Goal: Obtain resource: Obtain resource

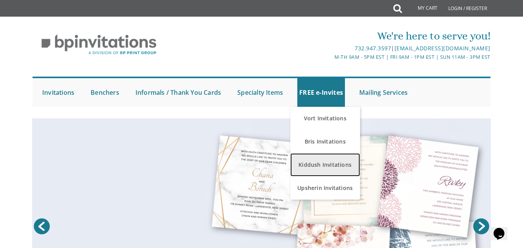
click at [331, 161] on link "Kiddush Invitations" at bounding box center [325, 164] width 70 height 23
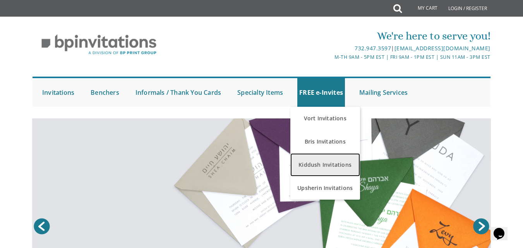
click at [331, 161] on link "Kiddush Invitations" at bounding box center [325, 164] width 70 height 23
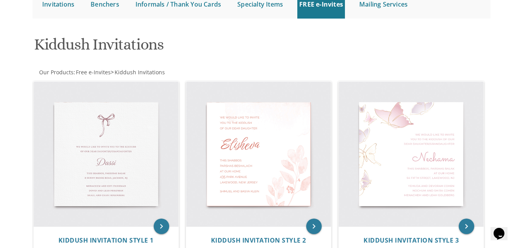
scroll to position [89, 0]
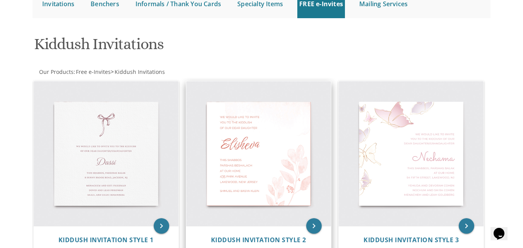
drag, startPoint x: 430, startPoint y: 85, endPoint x: 250, endPoint y: 135, distance: 186.9
click at [250, 135] on img at bounding box center [258, 153] width 145 height 145
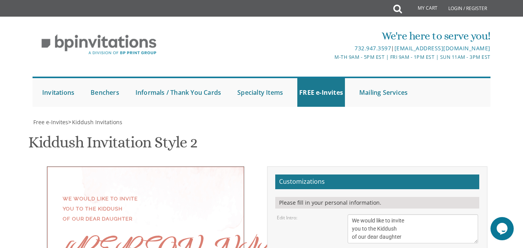
click at [237, 32] on div "We're here to serve you!" at bounding box center [337, 35] width 305 height 15
click at [395, 214] on textarea "We would like to invite you to the Kiddush of our dear daughter" at bounding box center [412, 228] width 130 height 29
click at [387, 214] on textarea "We would like to invite you to the Kiddush of our dear daughter" at bounding box center [412, 228] width 130 height 29
paste textarea "ith much gratitude to Hashem We would like to invite you to the Kiddush of our …"
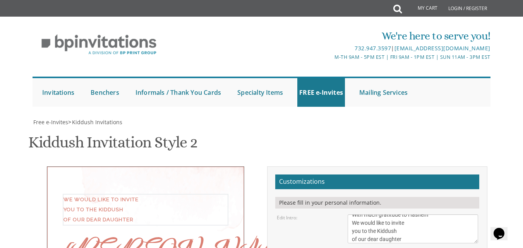
scroll to position [8, 0]
type textarea "With much gratitude to Hashem We would like to invite you to the Kiddush of our…"
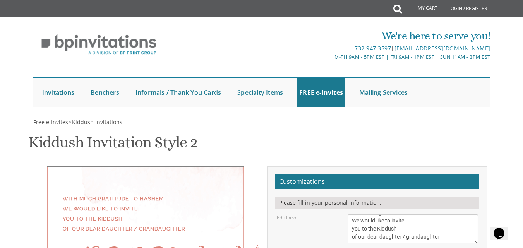
drag, startPoint x: 399, startPoint y: 199, endPoint x: 325, endPoint y: 191, distance: 73.9
type textarea "[PERSON_NAME]"
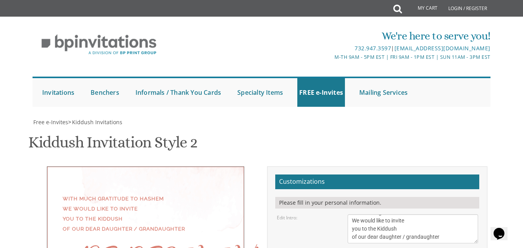
drag, startPoint x: 411, startPoint y: 177, endPoint x: 345, endPoint y: 142, distance: 74.6
paste textarea ", Parshas Shoftim Men: Beis Elimelech 105 E. Harvard St. Ladies: 164 E. Ninth S…"
type textarea "This Shabbos, Parshas Shoftim Men: Beis Elimelech 105 E. Harvard St. Ladies: 16…"
drag, startPoint x: 422, startPoint y: 198, endPoint x: 337, endPoint y: 191, distance: 85.8
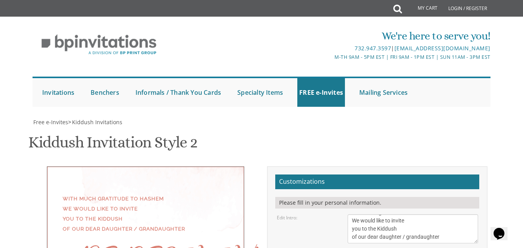
type textarea "Shloime and Risa Basch Sinai Yose"
type textarea "This Shabbos, Parshas Shoftim Men: Bais Elimelech 105 E. Harvard St. Ladies: 16…"
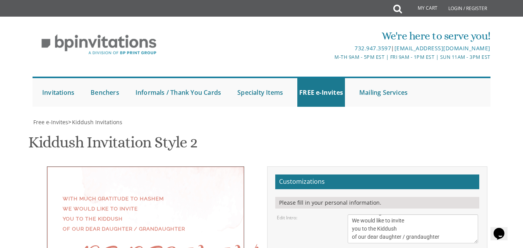
type textarea "[PERSON_NAME] and [PERSON_NAME] Sinai [PERSON_NAME] And [PERSON_NAME] And egoza…"
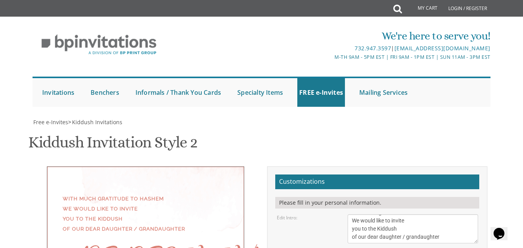
drag, startPoint x: 460, startPoint y: 170, endPoint x: 433, endPoint y: 166, distance: 26.6
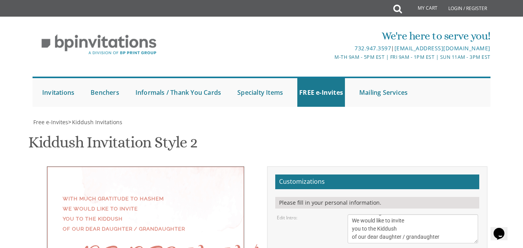
drag, startPoint x: 387, startPoint y: 161, endPoint x: 370, endPoint y: 160, distance: 17.1
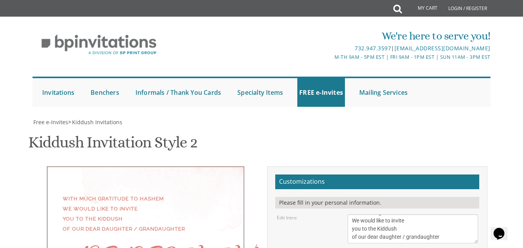
drag, startPoint x: 362, startPoint y: 143, endPoint x: 335, endPoint y: 143, distance: 27.5
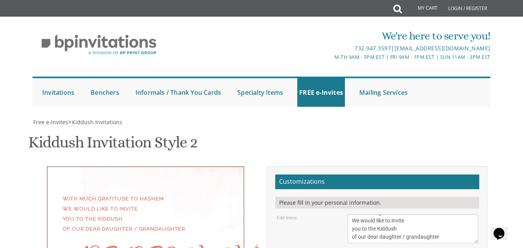
type textarea "Shabbos Parshas Shoftim Men: Bais Elimelech 105 E. Harvard Street Ladies: 164 E…"
drag, startPoint x: 117, startPoint y: 165, endPoint x: 114, endPoint y: 177, distance: 12.4
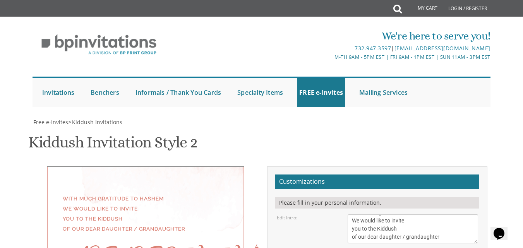
click at [421, 214] on textarea "We would like to invite you to the Kiddush of our dear daughter" at bounding box center [412, 228] width 130 height 29
click at [356, 214] on textarea "We would like to invite you to the Kiddush of our dear daughter" at bounding box center [412, 228] width 130 height 29
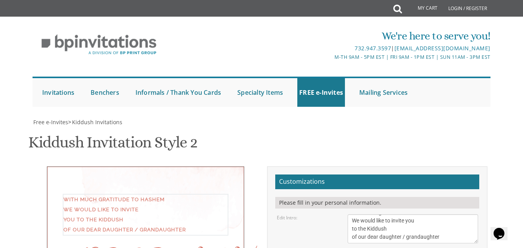
click at [388, 214] on textarea "We would like to invite you to the Kiddush of our dear daughter" at bounding box center [412, 228] width 130 height 29
click at [395, 214] on textarea "We would like to invite you to the Kiddush of our dear daughter" at bounding box center [412, 228] width 130 height 29
click at [397, 214] on textarea "We would like to invite you to the Kiddush of our dear daughter" at bounding box center [412, 228] width 130 height 29
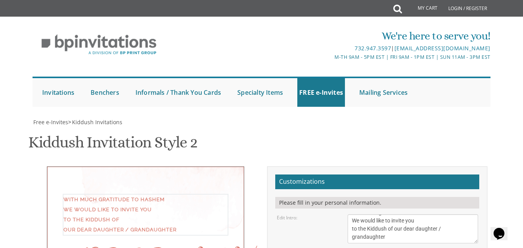
click at [416, 214] on textarea "We would like to invite you to the Kiddush of our dear daughter" at bounding box center [412, 228] width 130 height 29
type textarea "With much gratitude to Hashem We would like to invite you to the Kiddush of our…"
drag, startPoint x: 87, startPoint y: 149, endPoint x: 142, endPoint y: 154, distance: 54.8
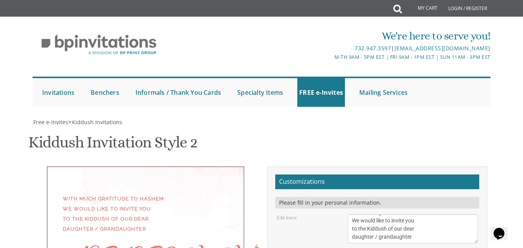
type textarea "Shabbos Parshas Shoftim Men: [PERSON_NAME] [STREET_ADDRESS] [DEMOGRAPHIC_DATA]:…"
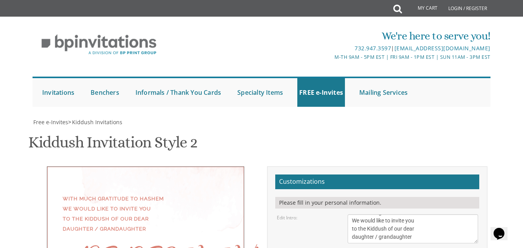
click at [424, 214] on textarea "We would like to invite you to the Kiddush of our dear daughter" at bounding box center [412, 228] width 130 height 29
drag, startPoint x: 395, startPoint y: 74, endPoint x: 418, endPoint y: 77, distance: 23.8
click at [418, 214] on textarea "We would like to invite you to the Kiddush of our dear daughter" at bounding box center [412, 228] width 130 height 29
click at [353, 214] on textarea "We would like to invite you to the Kiddush of our dear daughter" at bounding box center [412, 228] width 130 height 29
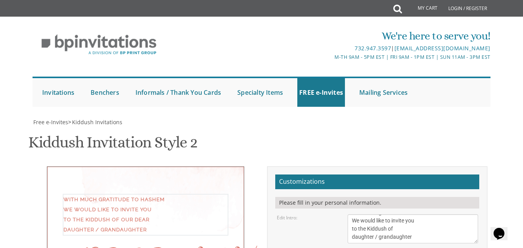
paste textarea "our dear"
click at [426, 214] on textarea "We would like to invite you to the Kiddush of our dear daughter" at bounding box center [412, 228] width 130 height 29
click at [416, 214] on textarea "We would like to invite you to the Kiddush of our dear daughter" at bounding box center [412, 228] width 130 height 29
click at [430, 214] on textarea "We would like to invite you to the Kiddush of our dear daughter" at bounding box center [412, 228] width 130 height 29
type textarea "With much gratitude to [PERSON_NAME] We would like to invite you to the Kiddush…"
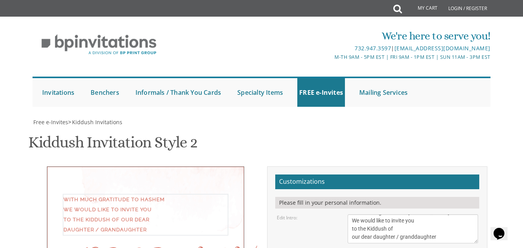
type input "[EMAIL_ADDRESS][DOMAIN_NAME]"
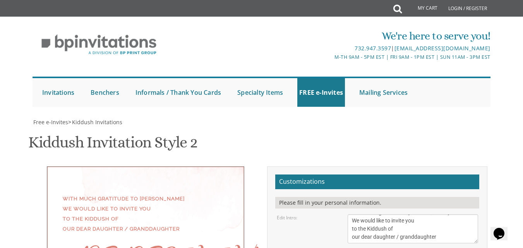
type textarea "Shabbos Parshas Shoftim Men: [PERSON_NAME] [STREET_ADDRESS] [DEMOGRAPHIC_DATA]:…"
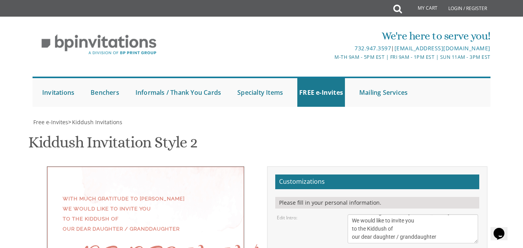
click at [387, 214] on textarea "We would like to invite you to the Kiddush of our dear daughter" at bounding box center [412, 228] width 130 height 29
click at [326, 92] on link "FREE e-Invites" at bounding box center [321, 92] width 48 height 29
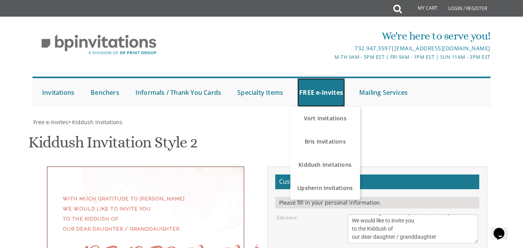
scroll to position [39, 0]
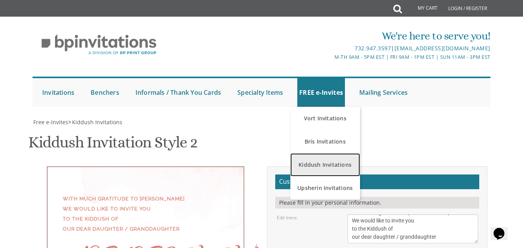
click at [328, 153] on link "Kiddush Invitations" at bounding box center [325, 164] width 70 height 23
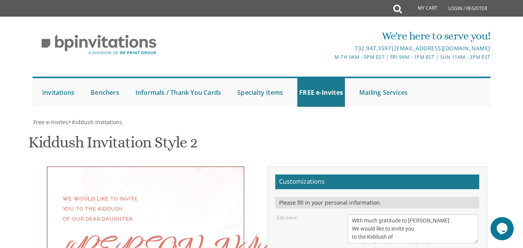
scroll to position [116, 0]
click at [410, 214] on textarea "We would like to invite you to the Kiddush of our dear daughter" at bounding box center [412, 228] width 130 height 29
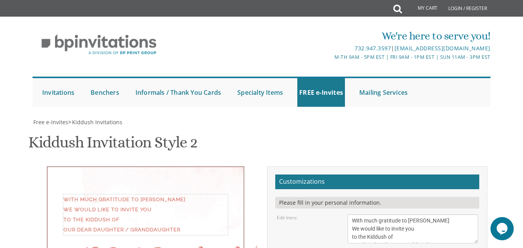
scroll to position [155, 0]
click at [382, 214] on textarea "We would like to invite you to the Kiddush of our dear daughter" at bounding box center [412, 228] width 130 height 29
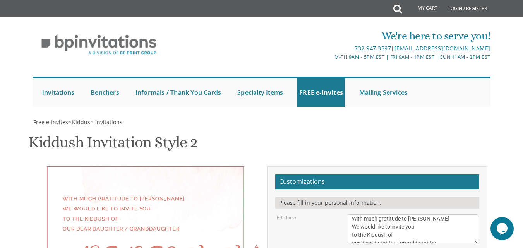
scroll to position [0, 0]
click at [378, 214] on textarea "We would like to invite you to the Kiddush of our dear daughter" at bounding box center [412, 228] width 130 height 29
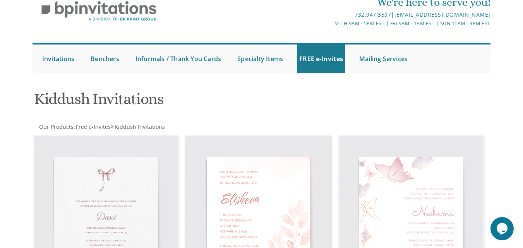
scroll to position [39, 0]
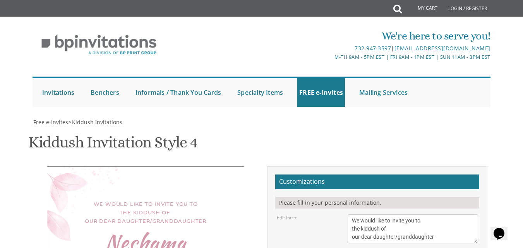
scroll to position [77, 0]
click at [391, 214] on textarea "We would like to invite you to the kiddush of our dear daughter/granddaughter" at bounding box center [412, 228] width 130 height 29
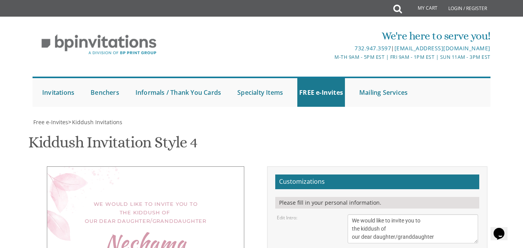
paste textarea "[PERSON_NAME] and [PERSON_NAME] Sinai [PERSON_NAME] And [PERSON_NAME] And egoza…"
type textarea "[PERSON_NAME] and [PERSON_NAME] Sinai [PERSON_NAME] And [PERSON_NAME] And egoza…"
paste textarea "Shabbos Parshas Shoftim Men: [PERSON_NAME] [STREET_ADDRESS] [DEMOGRAPHIC_DATA]:…"
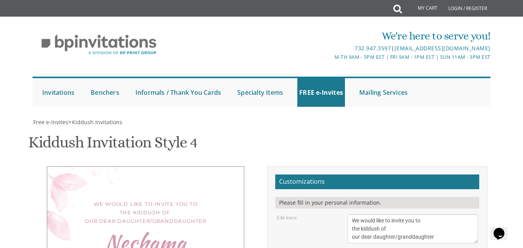
type textarea "Shabbos Parshas Shoftim Men: [PERSON_NAME] [STREET_ADDRESS] [DEMOGRAPHIC_DATA]:…"
drag, startPoint x: 383, startPoint y: 128, endPoint x: 335, endPoint y: 119, distance: 48.9
type textarea "[PERSON_NAME]"
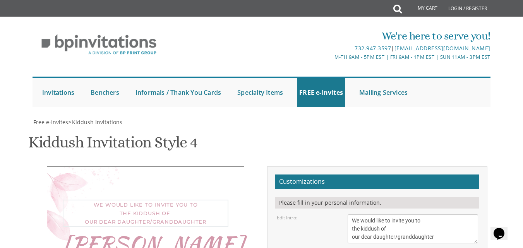
click at [397, 214] on textarea "We would like to invite you to the kiddush of our dear daughter/granddaughter" at bounding box center [412, 228] width 130 height 29
paste textarea "ith much gratitude to Hashem We would like to invite you to the Kiddush of our …"
type textarea "With much gratitude to [PERSON_NAME] We would like to invite you to the Kiddush…"
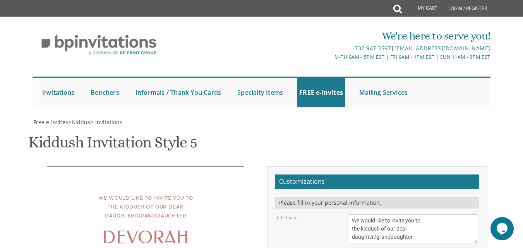
scroll to position [77, 0]
paste textarea "Shabbos Parshas Shoftim Men: [PERSON_NAME] [STREET_ADDRESS] [DEMOGRAPHIC_DATA]:…"
type textarea "Shabbos Parshas Shoftim Men: [PERSON_NAME] [STREET_ADDRESS] [DEMOGRAPHIC_DATA]:…"
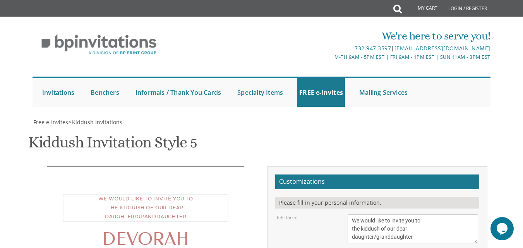
click at [410, 214] on textarea "We would like to invite you to the kiddush of our dear daughter/granddaughter" at bounding box center [412, 228] width 130 height 29
paste textarea "ith much gratitude to Hashem We would like to invite you to the Kiddush of our …"
type textarea "With much gratitude to [PERSON_NAME] We would like to invite you to the Kiddush…"
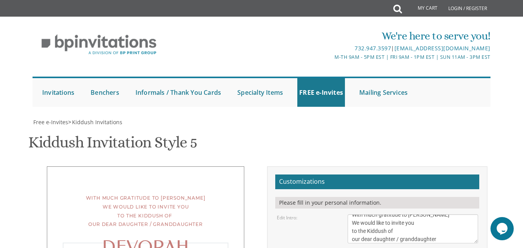
drag, startPoint x: 401, startPoint y: 203, endPoint x: 336, endPoint y: 203, distance: 65.8
type textarea "H"
type textarea "[PERSON_NAME]"
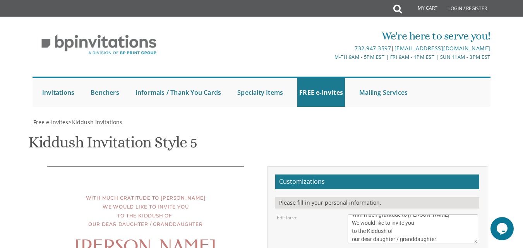
scroll to position [155, 0]
paste textarea "[PERSON_NAME] and [PERSON_NAME] Sinai [PERSON_NAME] And [PERSON_NAME] And egoza…"
type textarea "[PERSON_NAME] and [PERSON_NAME] Sinai [PERSON_NAME] And [PERSON_NAME] And egoza…"
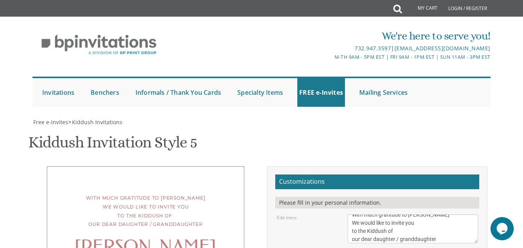
click at [381, 214] on textarea "We would like to invite you to the kiddush of our dear daughter/granddaughter" at bounding box center [412, 228] width 130 height 29
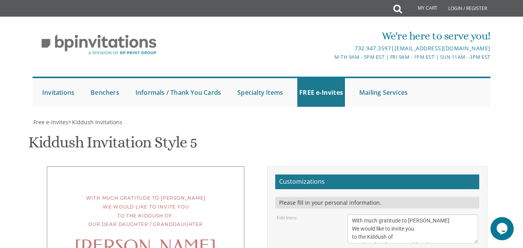
drag, startPoint x: 166, startPoint y: 164, endPoint x: 167, endPoint y: 141, distance: 22.4
drag, startPoint x: 206, startPoint y: 212, endPoint x: 206, endPoint y: 217, distance: 5.4
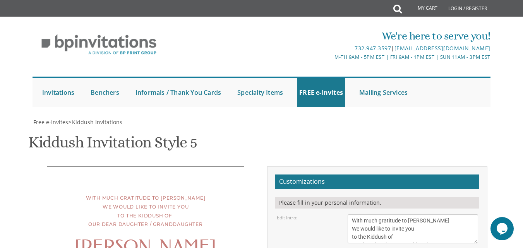
drag, startPoint x: 186, startPoint y: 164, endPoint x: 103, endPoint y: 165, distance: 83.2
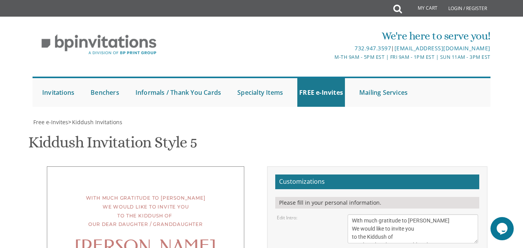
scroll to position [155, 0]
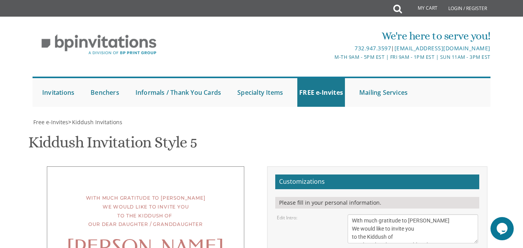
select select "50px"
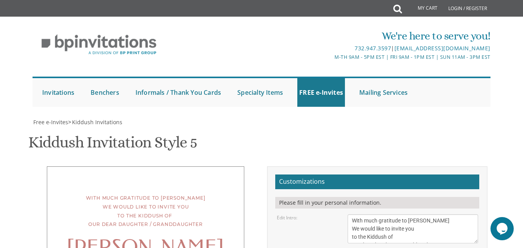
click at [440, 214] on textarea "We would like to invite you to the kiddush of our dear daughter/granddaughter" at bounding box center [412, 228] width 130 height 29
click at [448, 214] on textarea "We would like to invite you to the kiddush of our dear daughter/granddaughter" at bounding box center [412, 228] width 130 height 29
type textarea "With much gratitude to [PERSON_NAME] We would like to invite you to the Kiddush…"
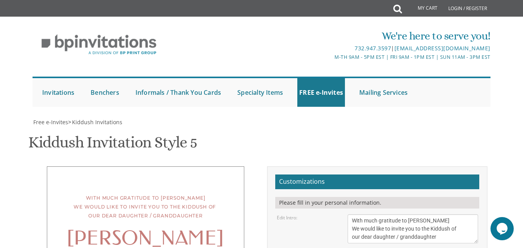
type input "[EMAIL_ADDRESS][DOMAIN_NAME]"
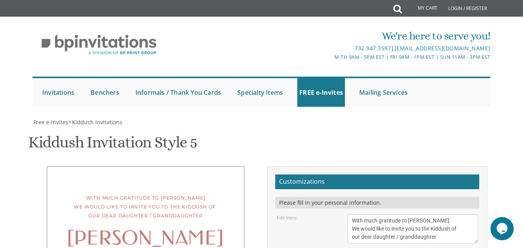
scroll to position [232, 0]
type textarea "Shabbos Parshas Shoftim Men: [PERSON_NAME], [STREET_ADDRESS] [DEMOGRAPHIC_DATA]…"
